Goal: Information Seeking & Learning: Find contact information

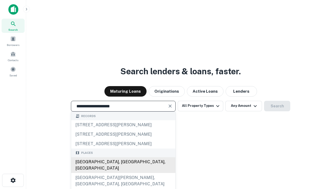
click at [123, 173] on div "Santa Monica, CA, USA" at bounding box center [123, 165] width 104 height 16
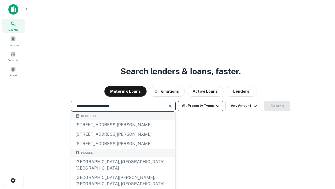
type input "**********"
click at [201, 106] on button "All Property Types" at bounding box center [201, 106] width 46 height 10
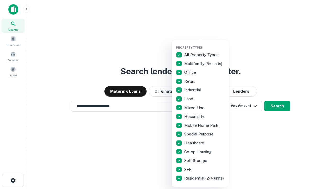
click at [205, 44] on button "button" at bounding box center [205, 44] width 58 height 0
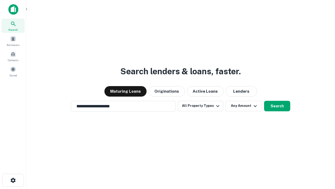
scroll to position [8, 0]
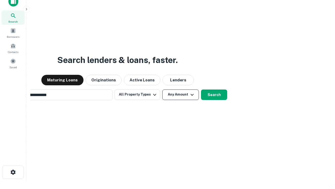
click at [162, 89] on button "Any Amount" at bounding box center [180, 94] width 37 height 10
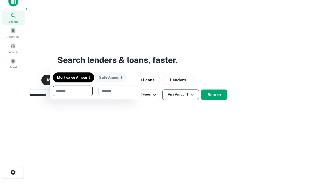
scroll to position [38, 148]
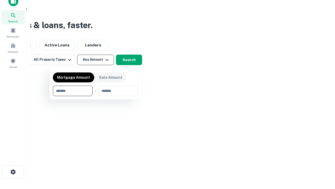
type input "*******"
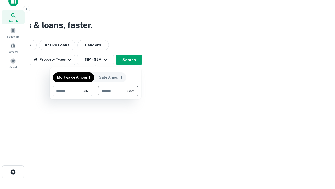
type input "*******"
click at [96, 96] on button "button" at bounding box center [95, 96] width 85 height 0
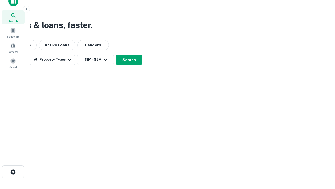
scroll to position [3, 97]
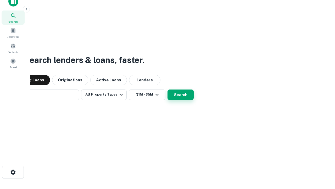
click at [168, 89] on button "Search" at bounding box center [181, 94] width 26 height 10
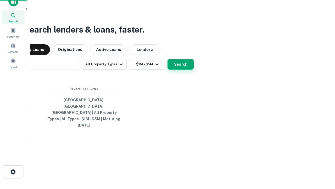
scroll to position [14, 148]
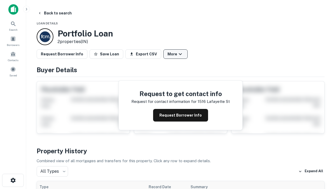
click at [175, 54] on button "More" at bounding box center [175, 53] width 24 height 9
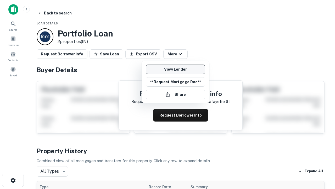
click at [175, 69] on link "View Lender" at bounding box center [175, 68] width 59 height 9
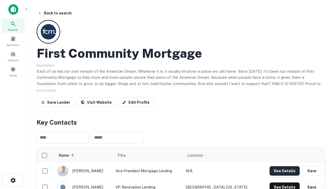
click at [285, 170] on button "See Details" at bounding box center [285, 170] width 30 height 9
click at [13, 180] on icon "button" at bounding box center [13, 180] width 6 height 6
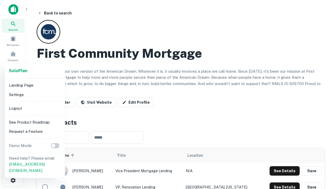
click at [35, 108] on li "Logout" at bounding box center [35, 107] width 56 height 9
